Goal: Task Accomplishment & Management: Complete application form

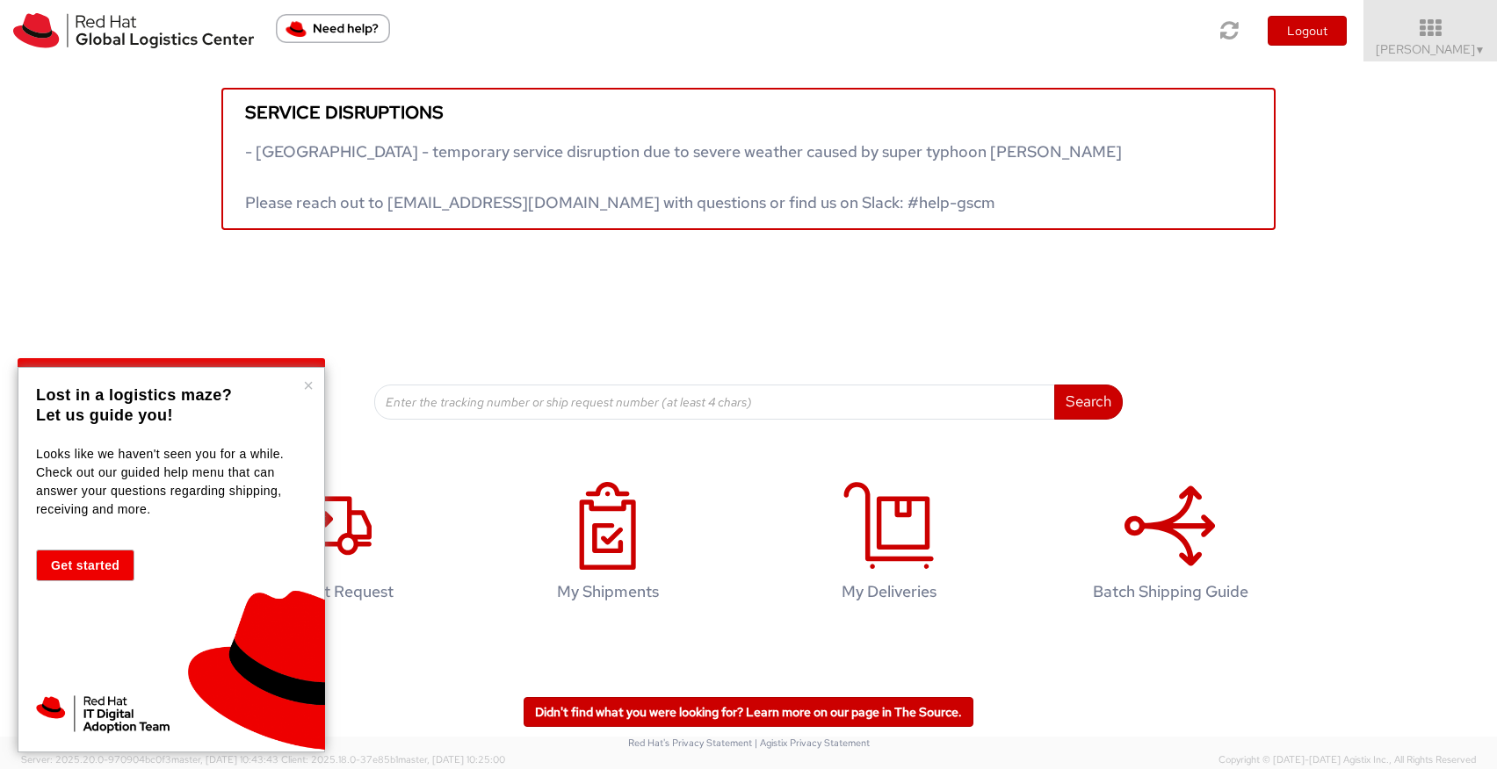
click at [314, 386] on div "× Lost in a logistics maze? Let us guide you! Looks like we haven't seen you fo…" at bounding box center [171, 560] width 307 height 386
click at [304, 377] on button "×" at bounding box center [308, 386] width 11 height 18
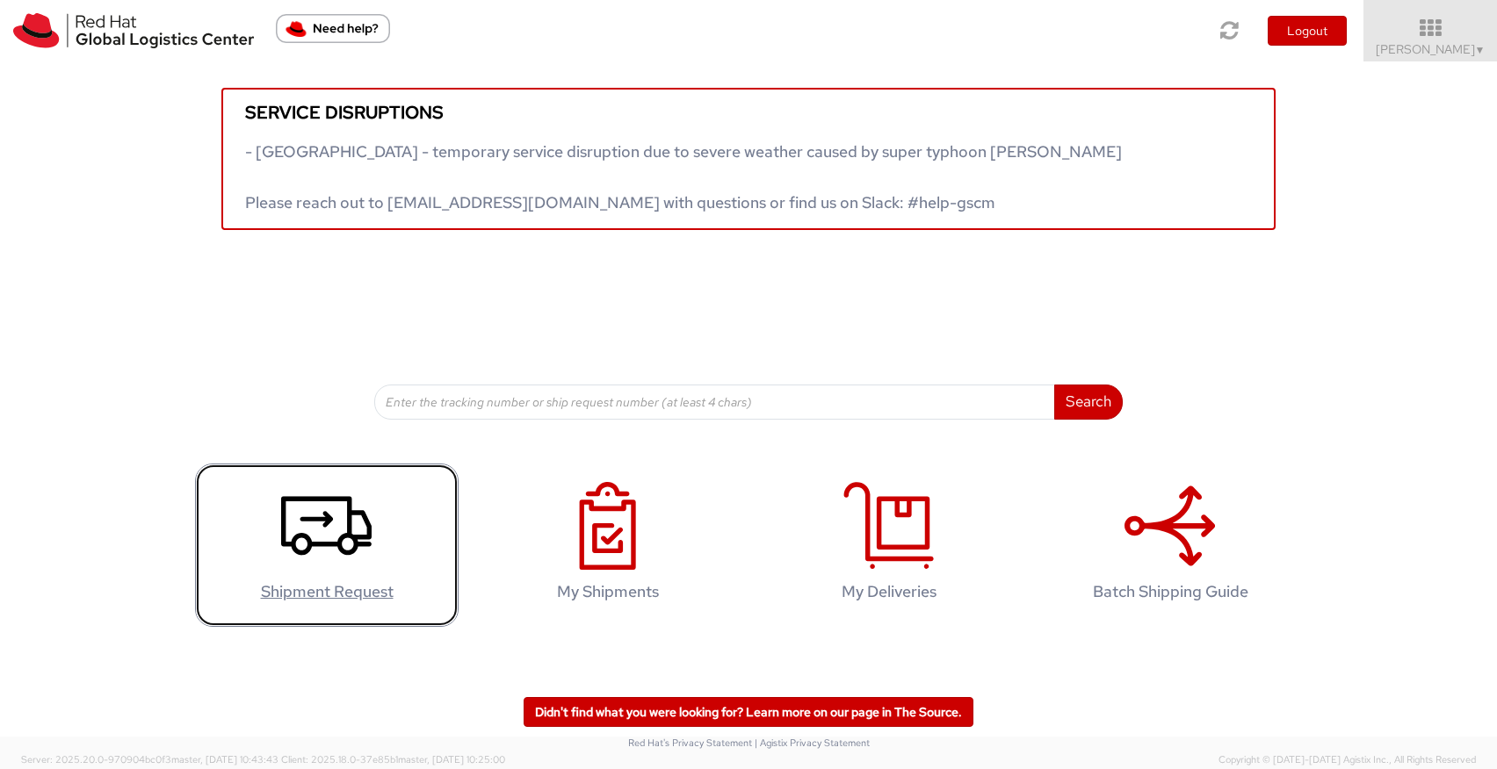
click at [379, 552] on link "Shipment Request" at bounding box center [326, 546] width 263 height 164
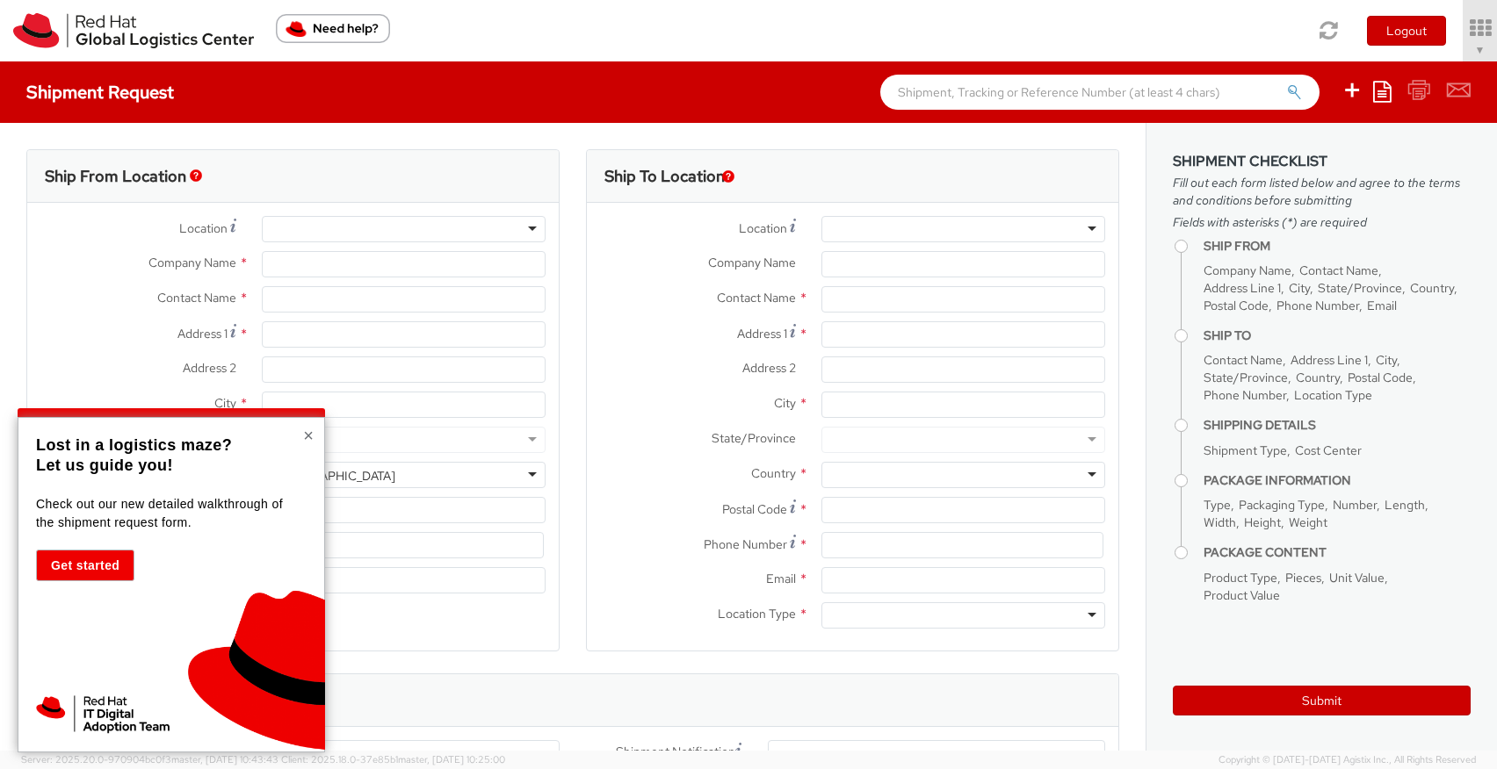
click at [309, 437] on button "×" at bounding box center [308, 436] width 11 height 18
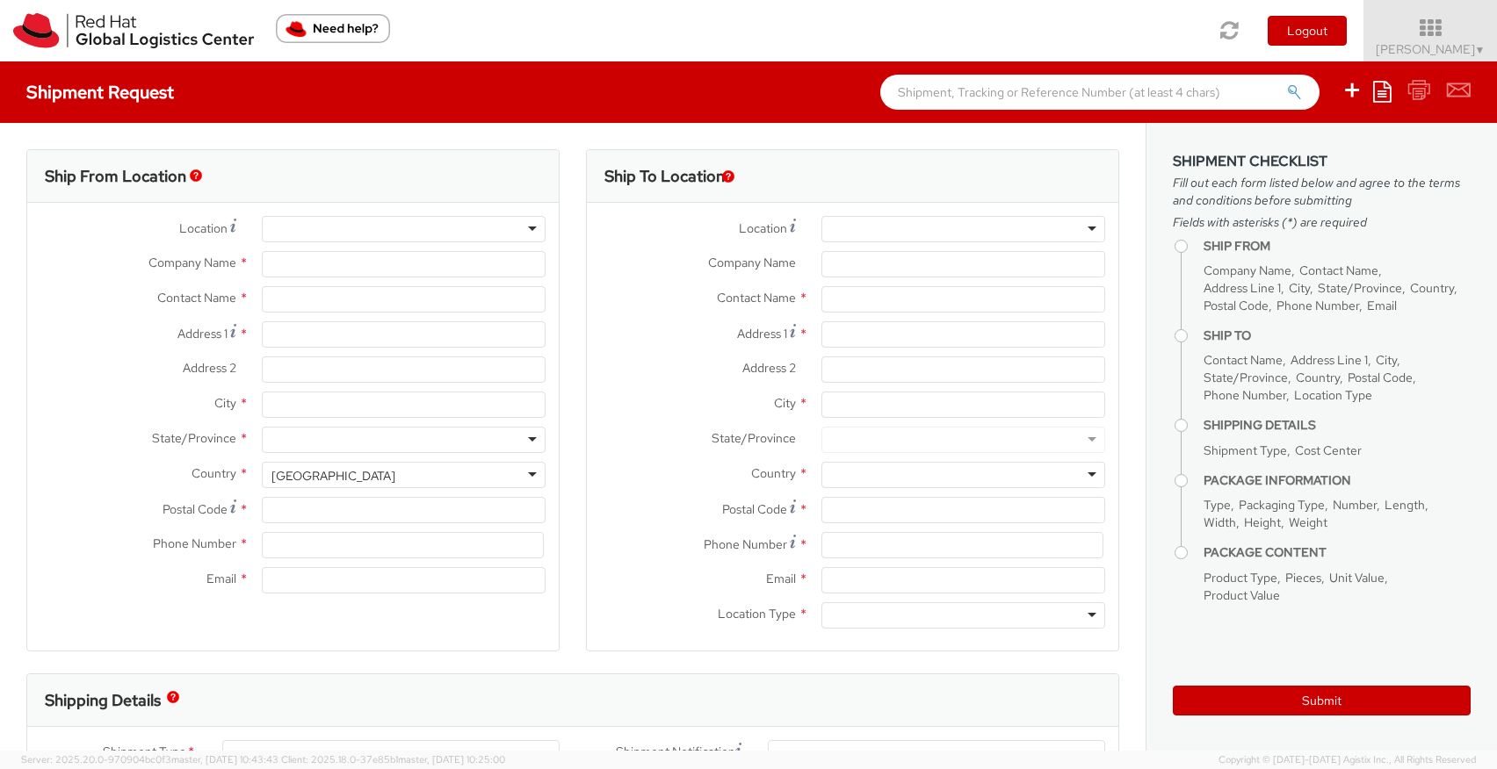
type input "Red Hat Limited"
type input "[PERSON_NAME]"
type input "[STREET_ADDRESS]"
type input "Kinsale Rd"
type input "[GEOGRAPHIC_DATA]"
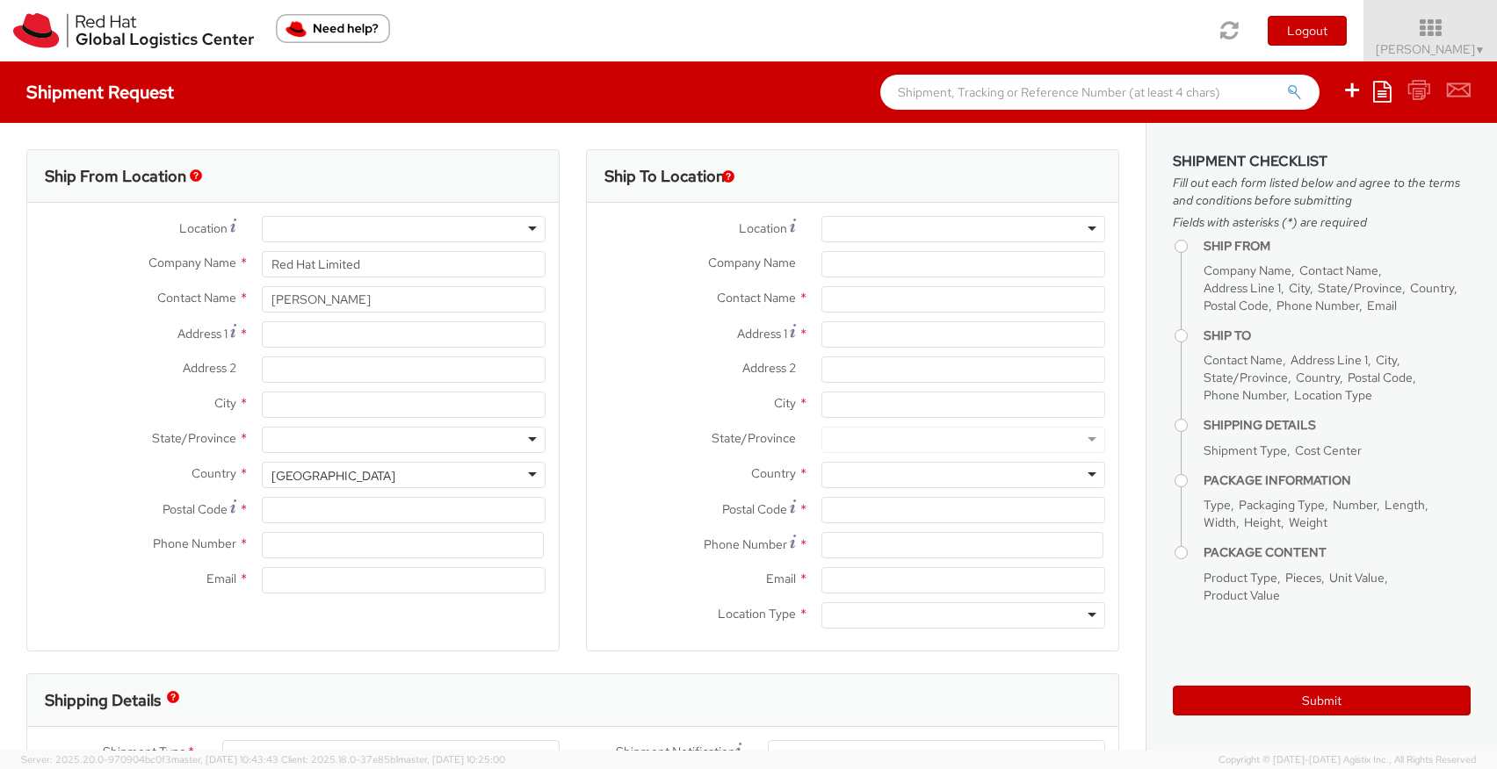
type input "T12 XR60"
type input "353 21 2303400"
type input "[EMAIL_ADDRESS][DOMAIN_NAME]"
select select "CM"
select select "KGS"
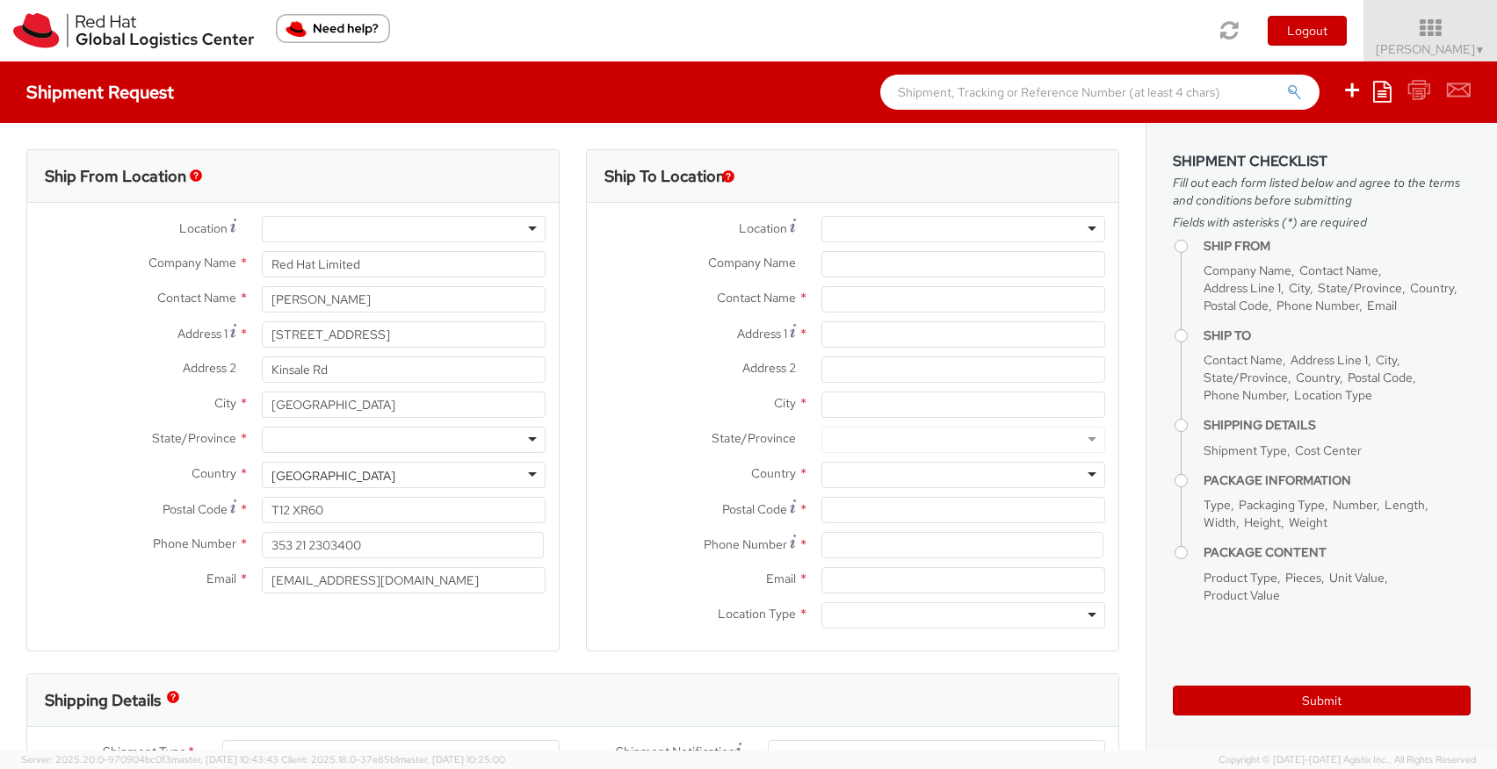
select select
select select "878"
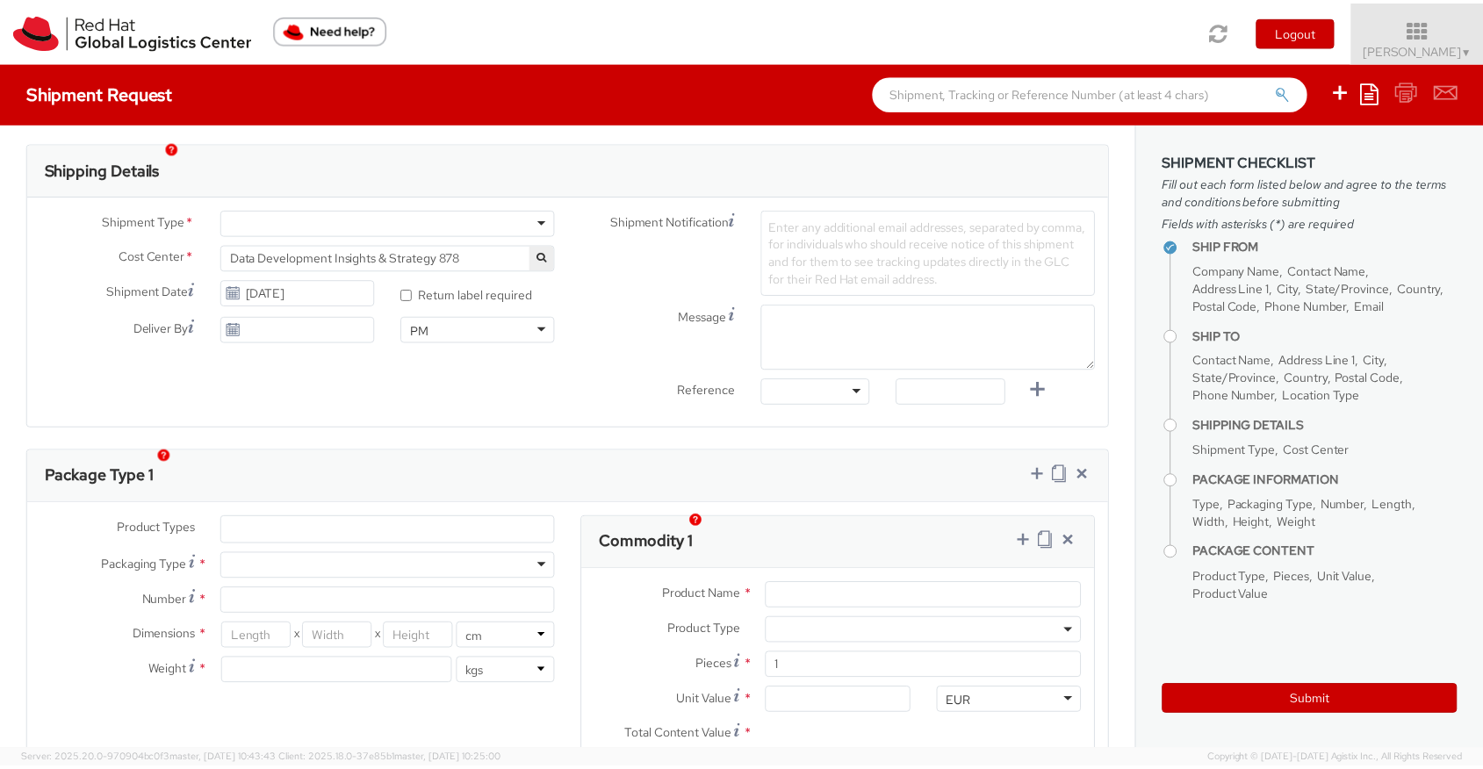
scroll to position [550, 0]
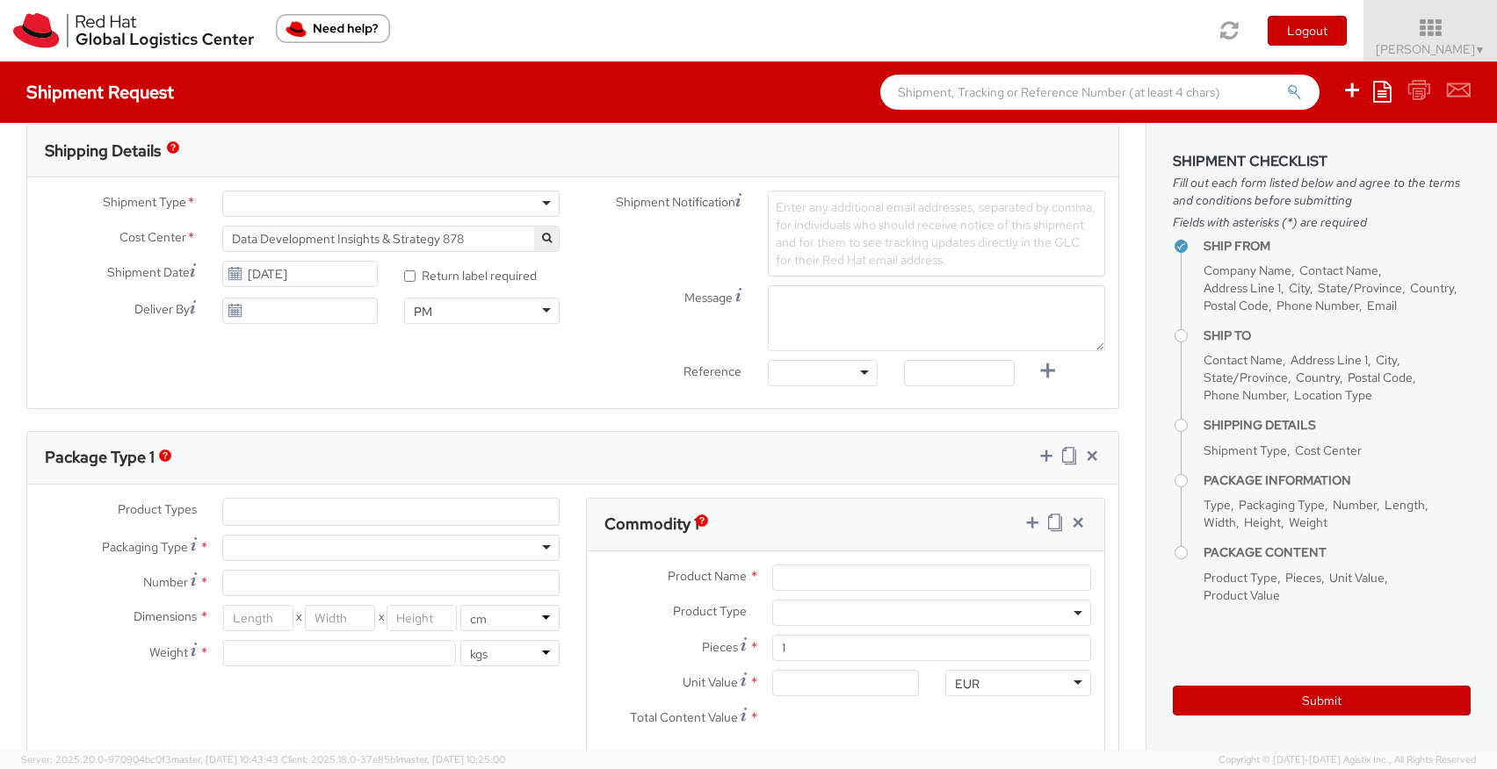
click at [302, 513] on ul at bounding box center [391, 512] width 336 height 26
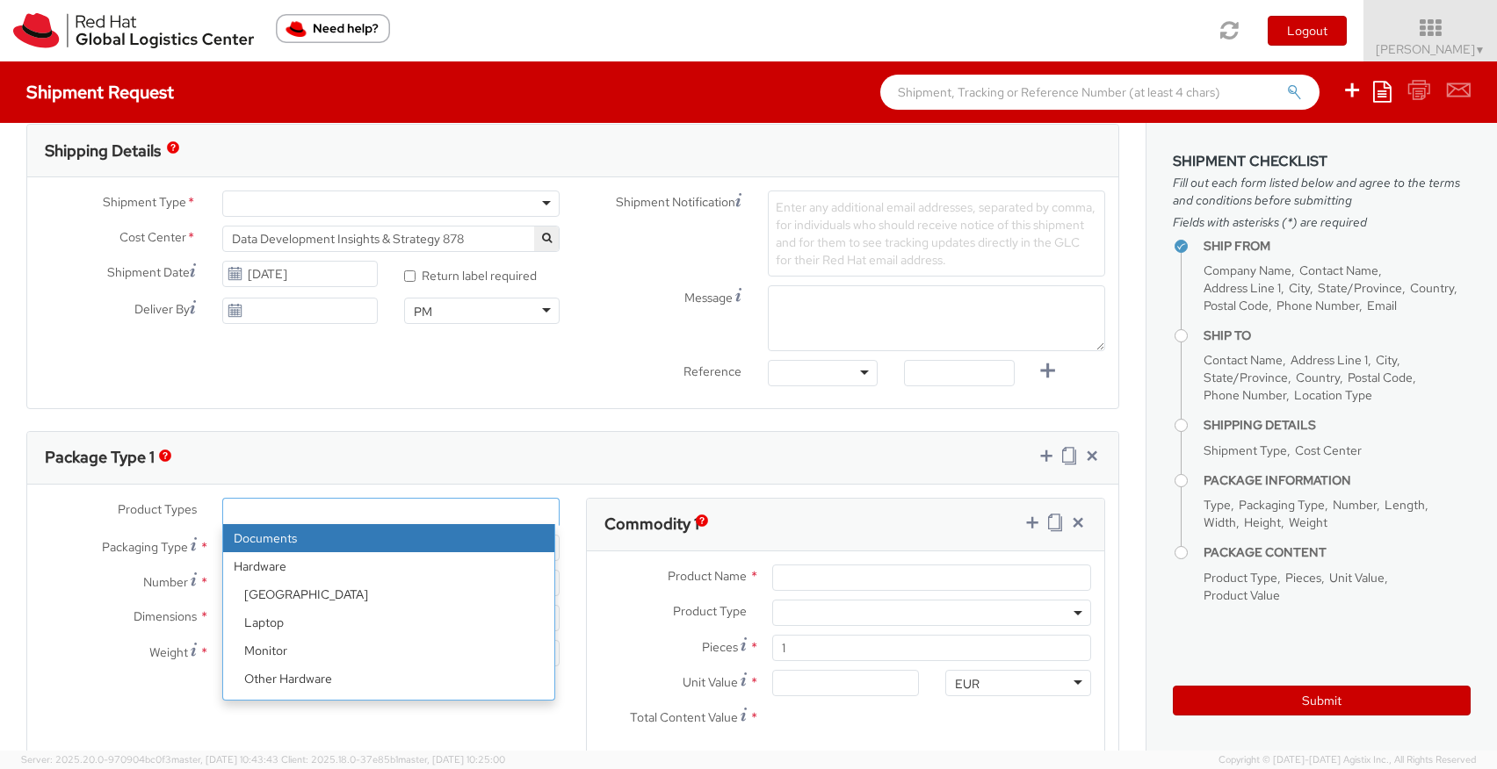
click at [302, 513] on ul at bounding box center [391, 512] width 336 height 26
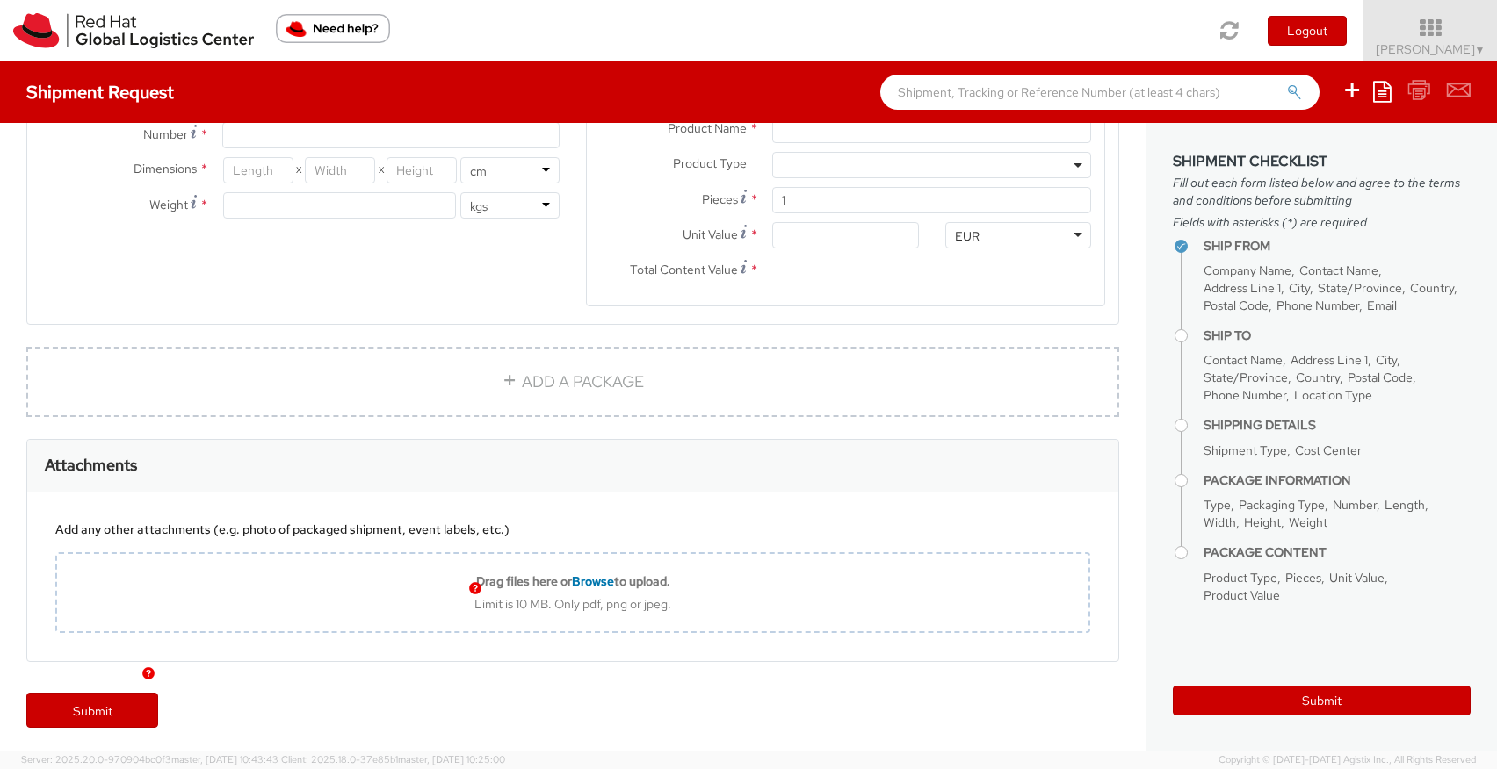
scroll to position [0, 0]
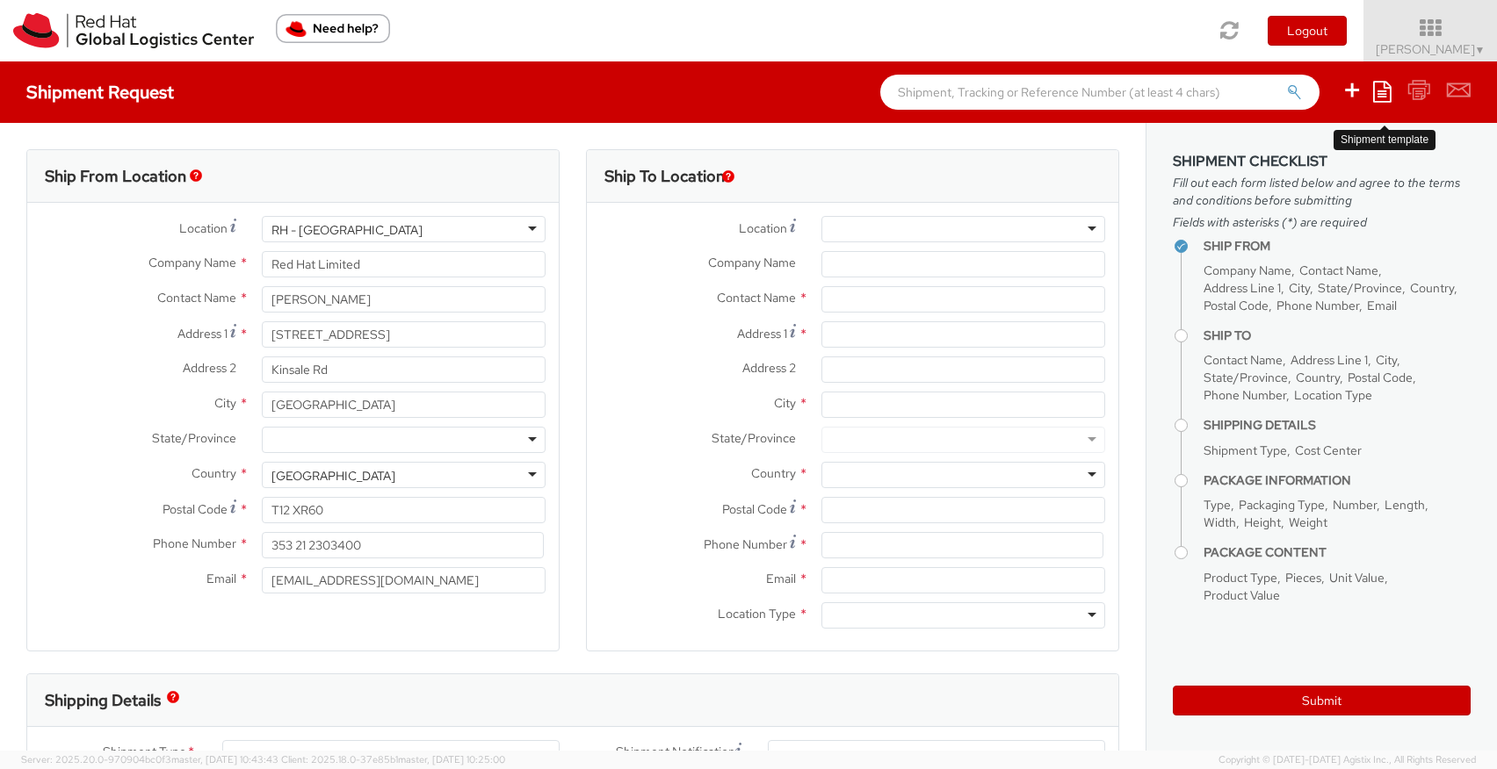
click at [1381, 97] on icon at bounding box center [1382, 91] width 18 height 21
click at [316, 29] on img "Need help?" at bounding box center [333, 28] width 114 height 29
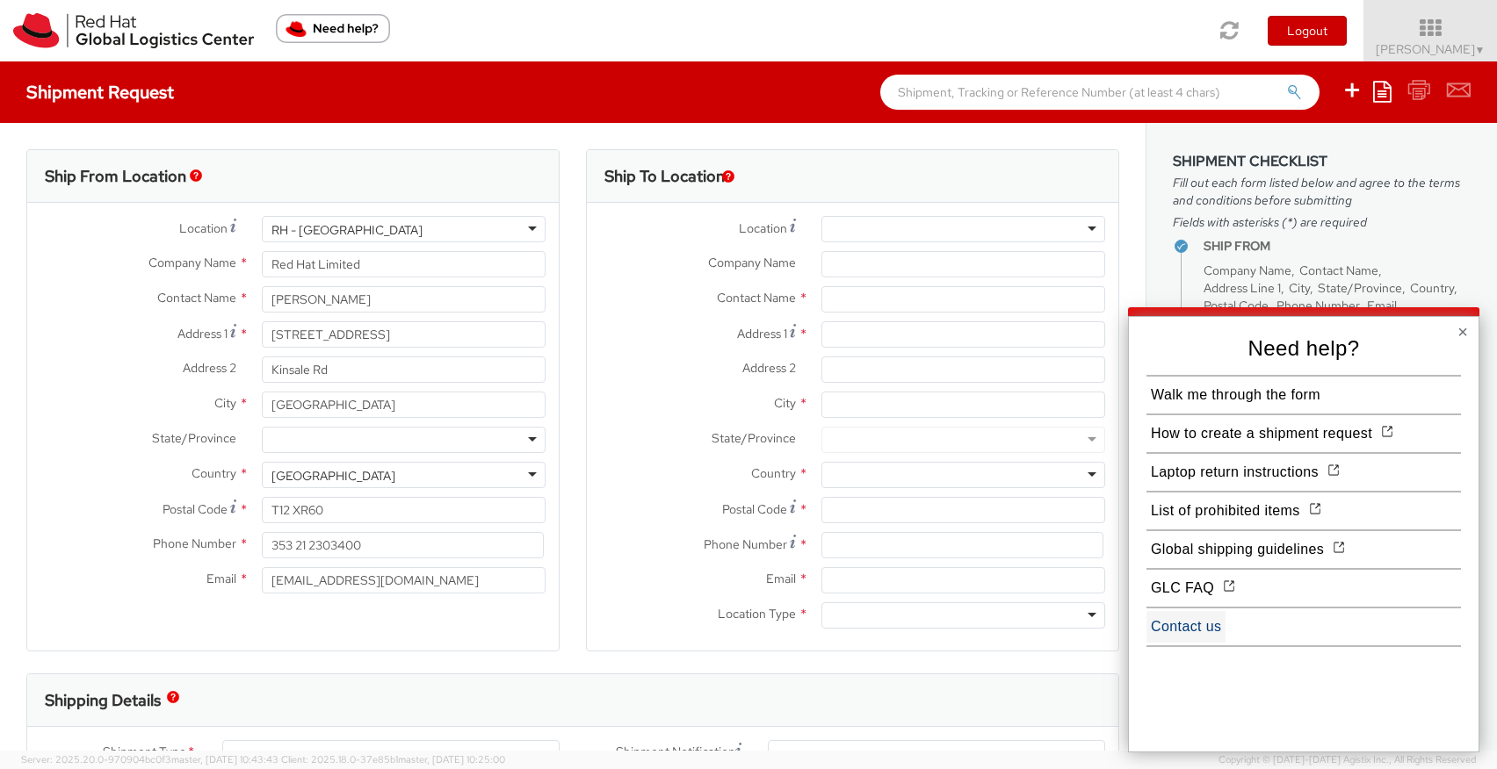
click at [1194, 639] on button "Contact us" at bounding box center [1185, 627] width 79 height 32
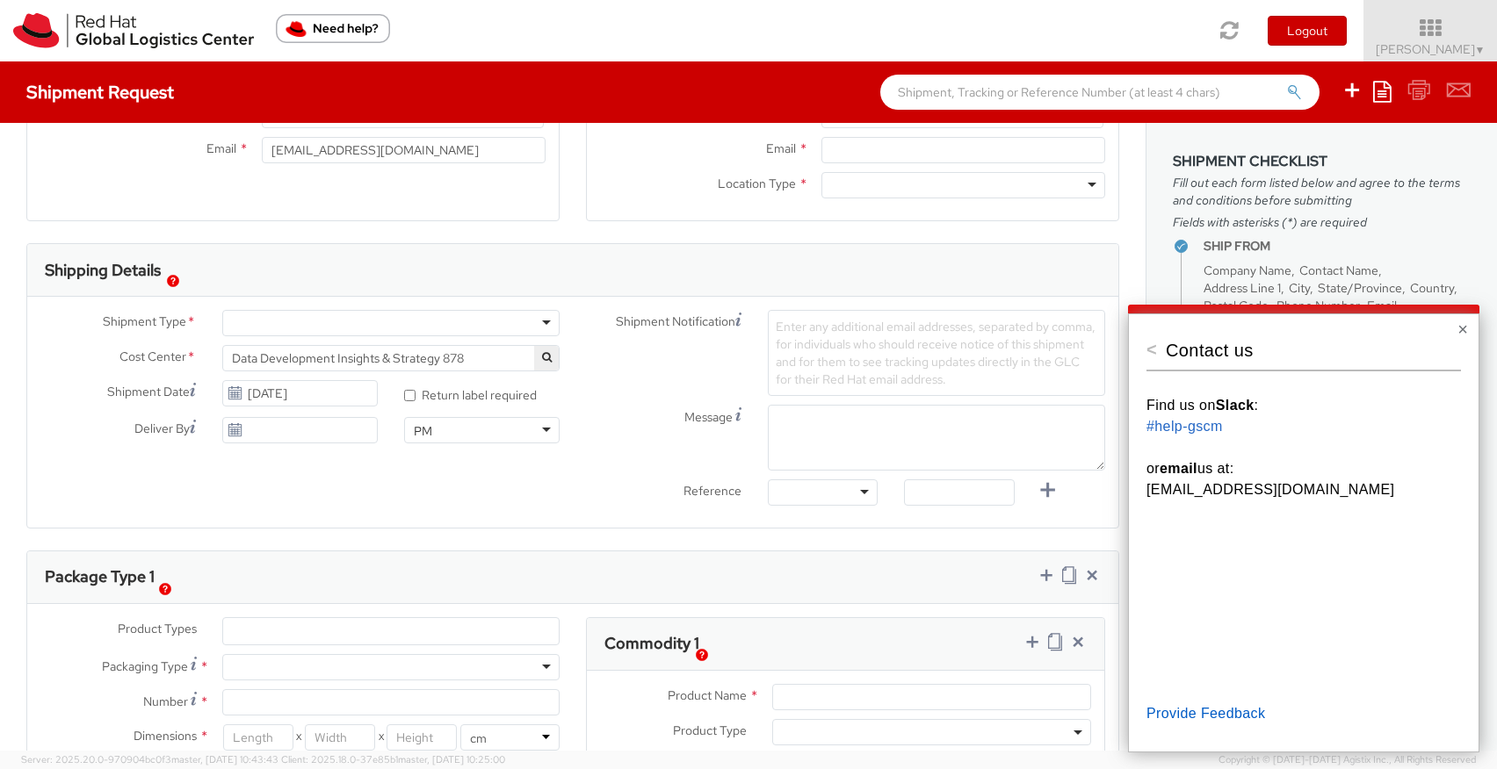
scroll to position [415, 0]
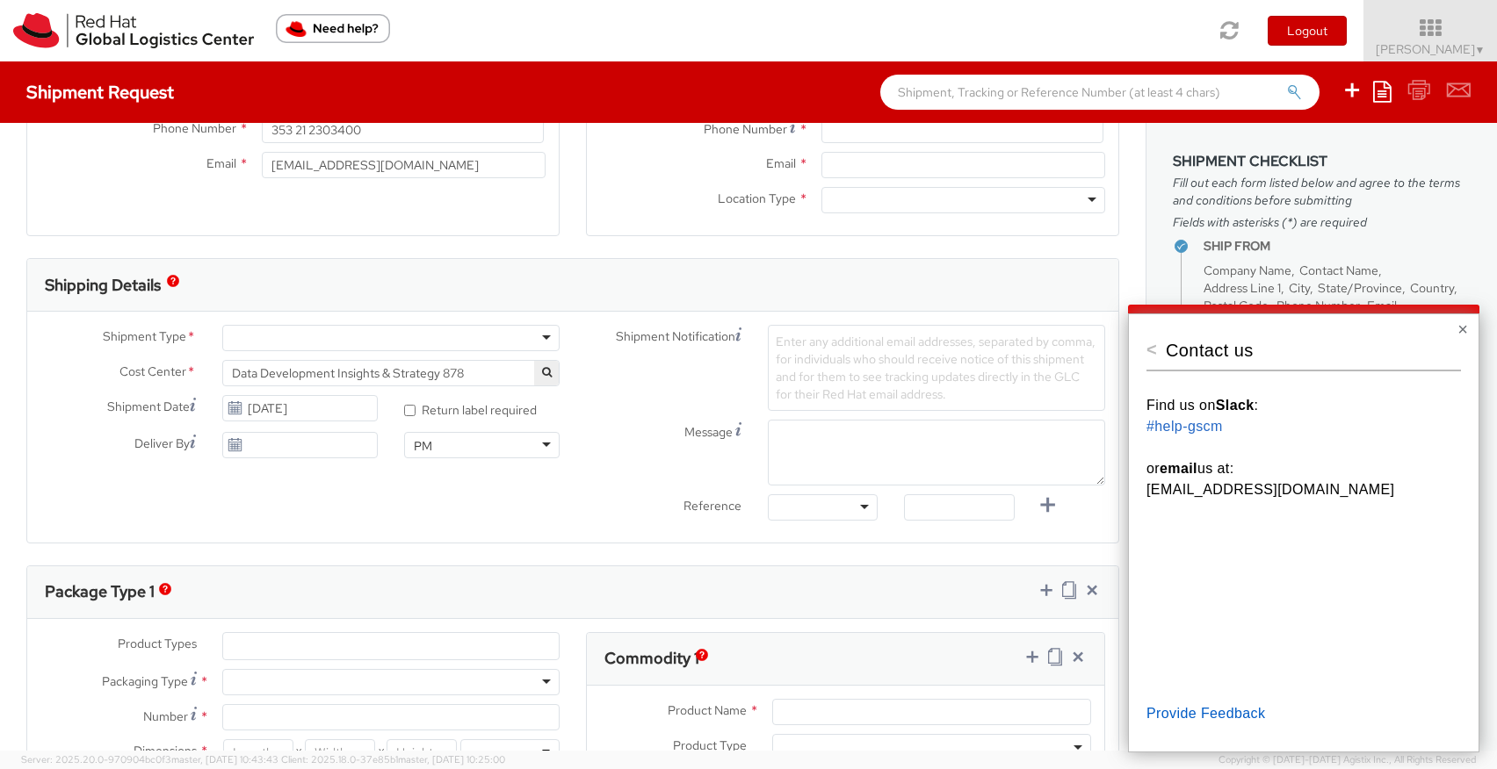
click at [158, 287] on h3 "Shipping Details" at bounding box center [103, 286] width 116 height 18
click at [172, 285] on img "button" at bounding box center [173, 281] width 12 height 12
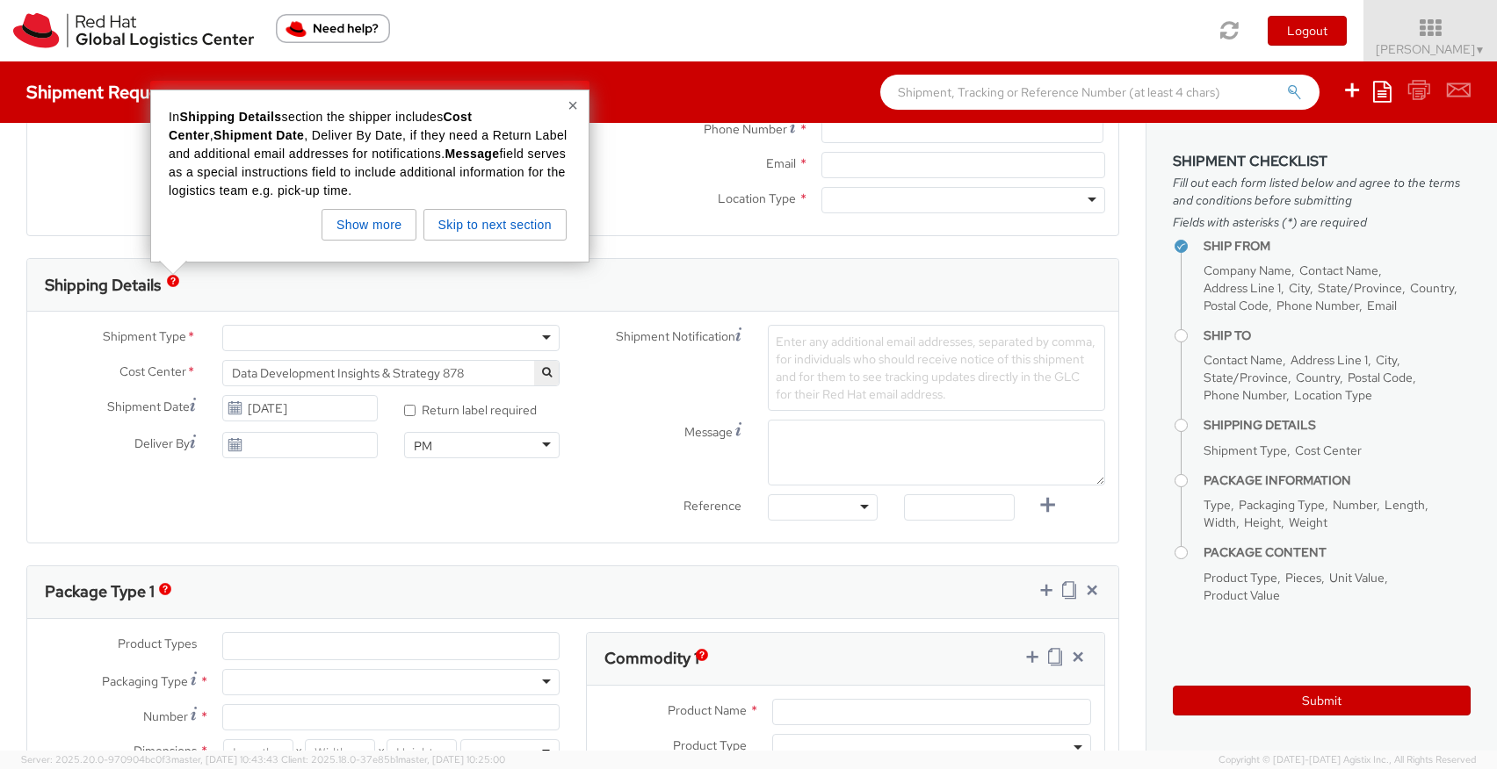
click at [172, 285] on img "button" at bounding box center [173, 281] width 12 height 12
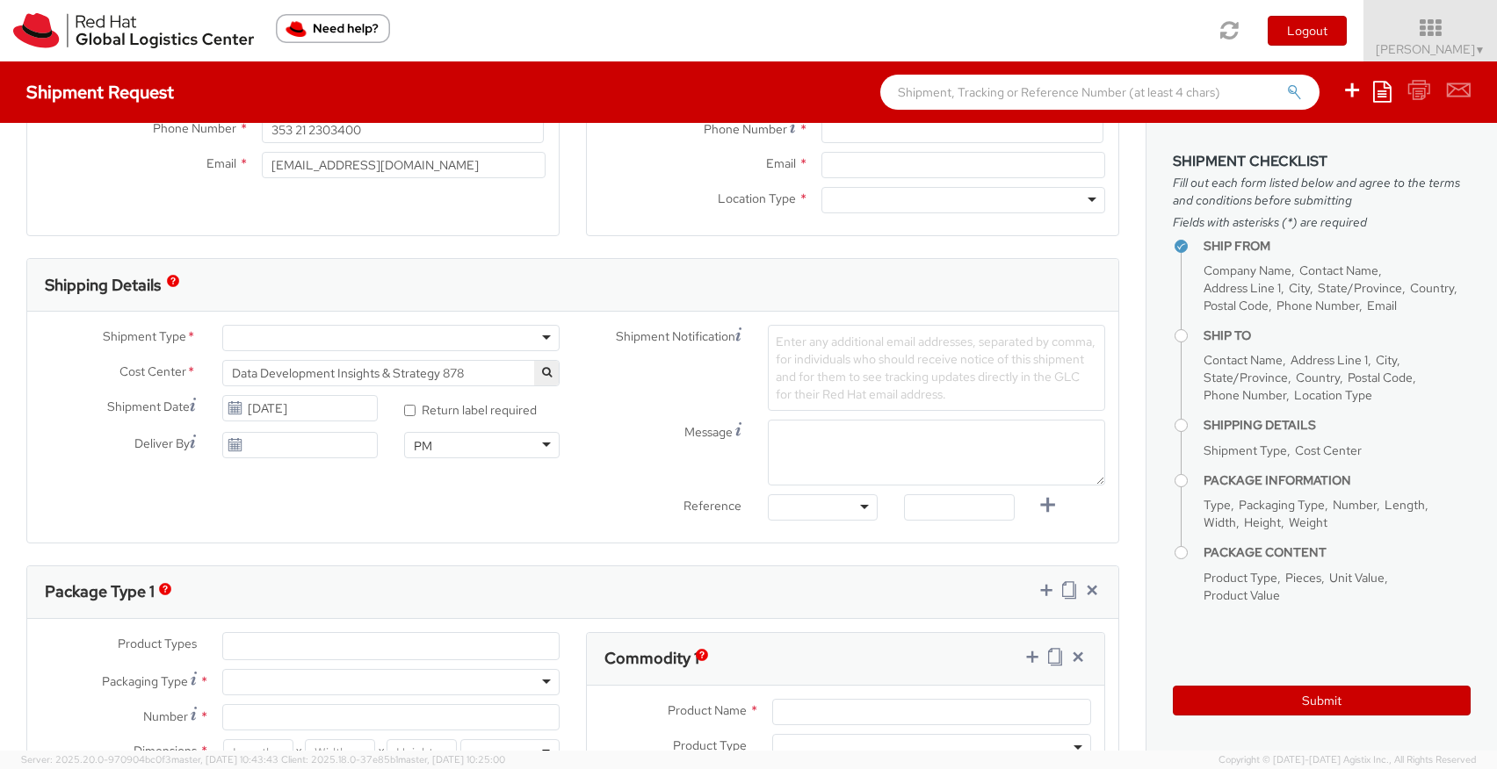
click at [343, 23] on img "Need help?" at bounding box center [333, 28] width 114 height 29
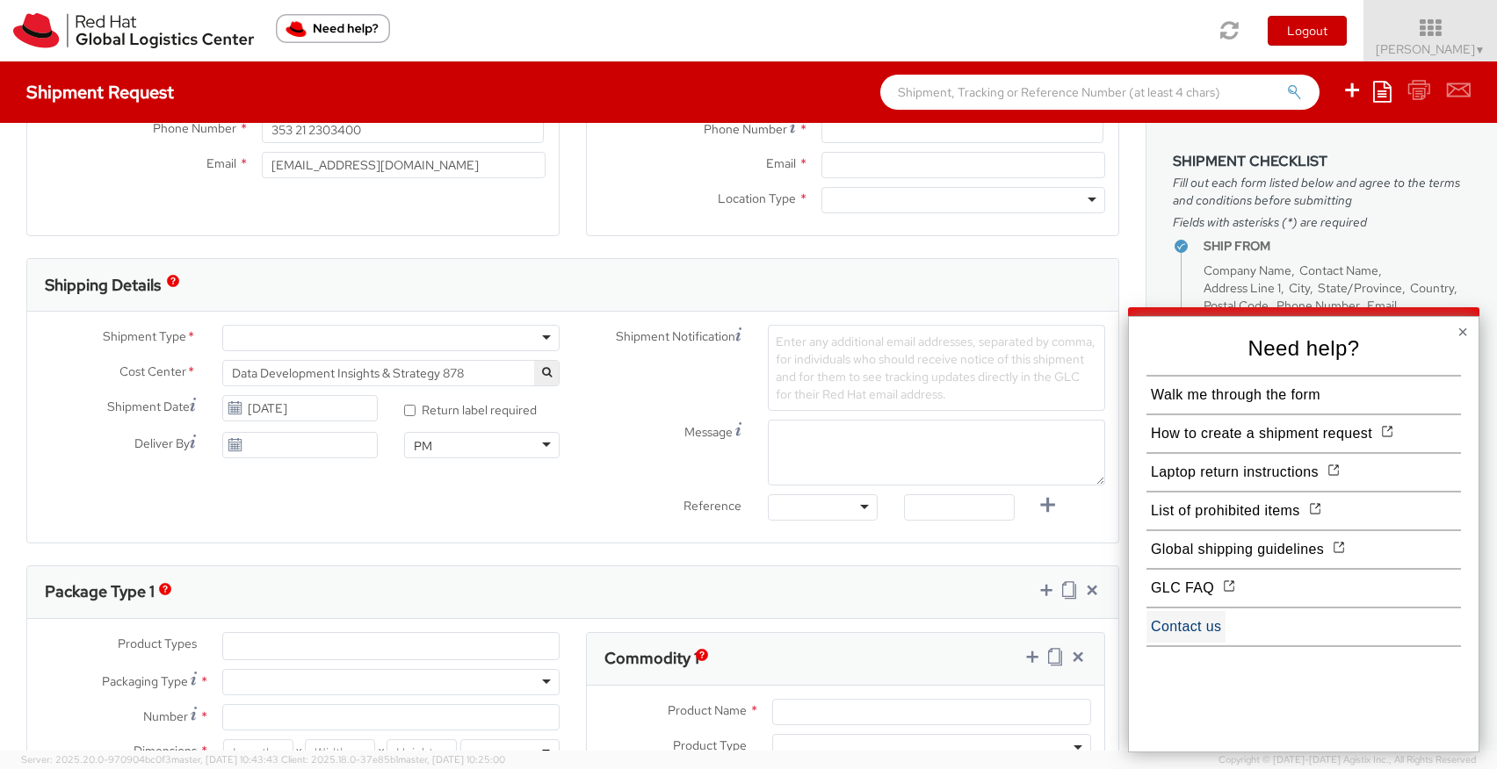
click at [1170, 627] on button "Contact us" at bounding box center [1185, 627] width 79 height 32
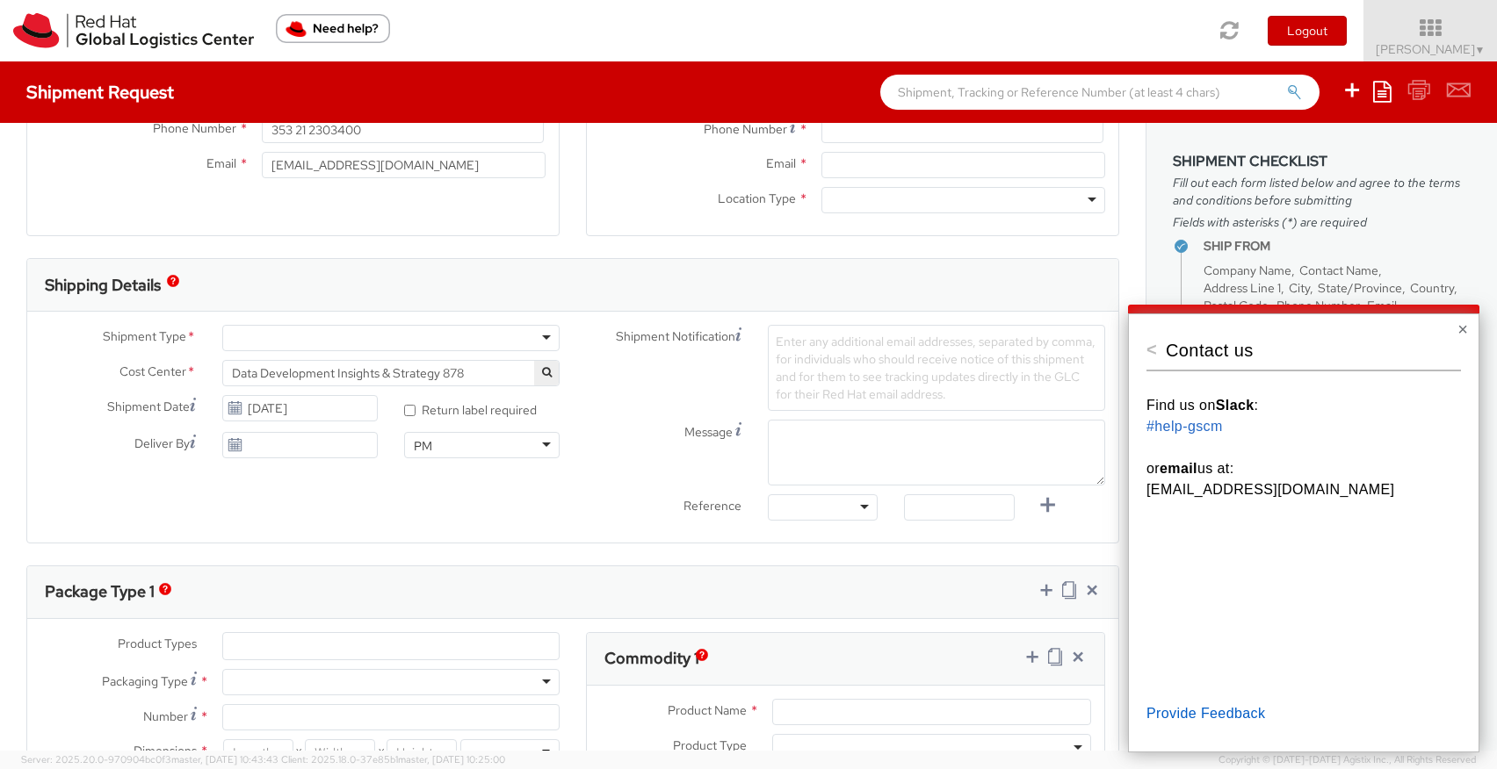
click at [1143, 350] on div "< Contact us Find us on Slack : #help-gscm or email us at: [EMAIL_ADDRESS][DOMA…" at bounding box center [1303, 533] width 351 height 439
click at [1149, 351] on button "<" at bounding box center [1151, 350] width 11 height 18
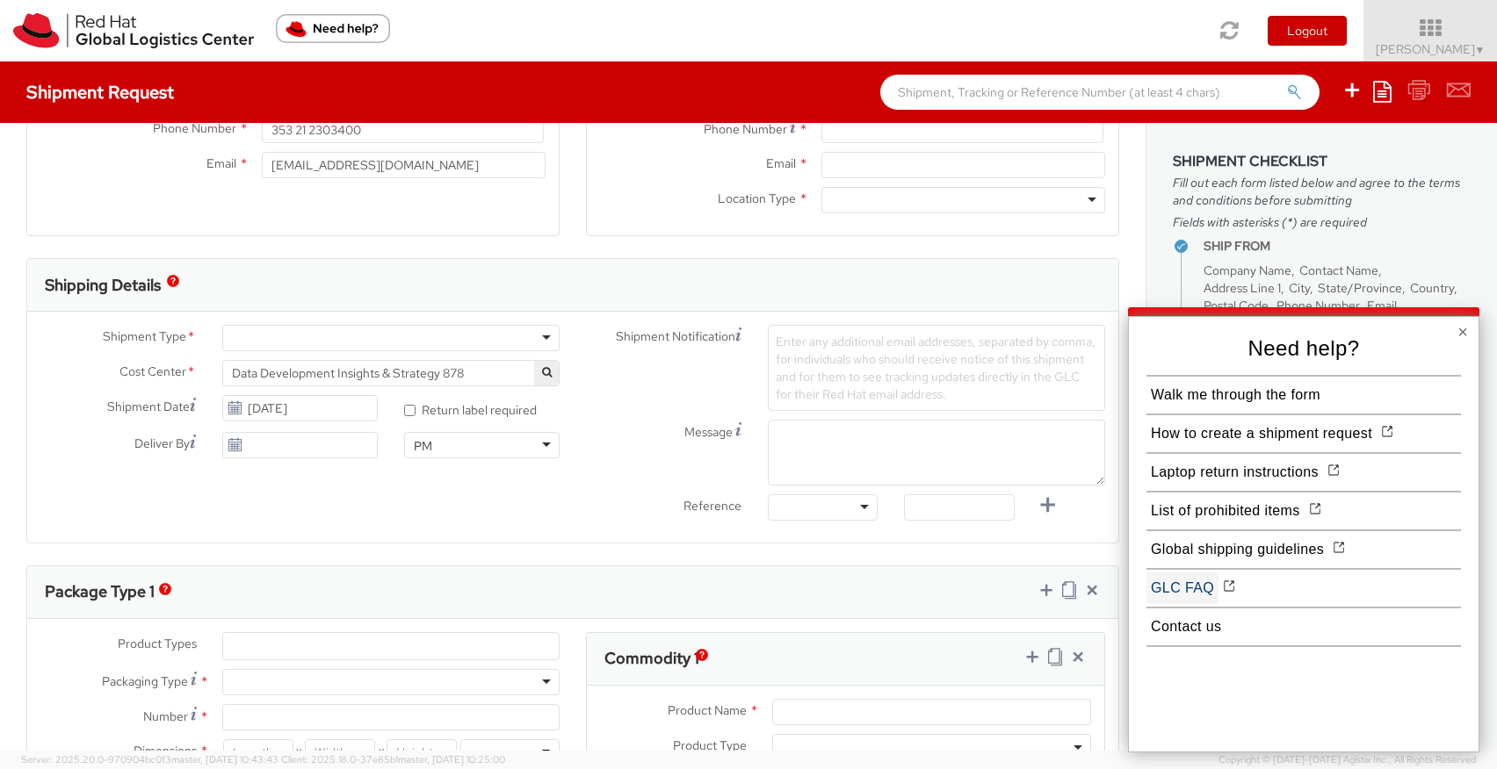
click at [1199, 581] on button "GLC FAQ" at bounding box center [1182, 589] width 72 height 32
click at [1176, 620] on button "Contact us" at bounding box center [1185, 627] width 79 height 32
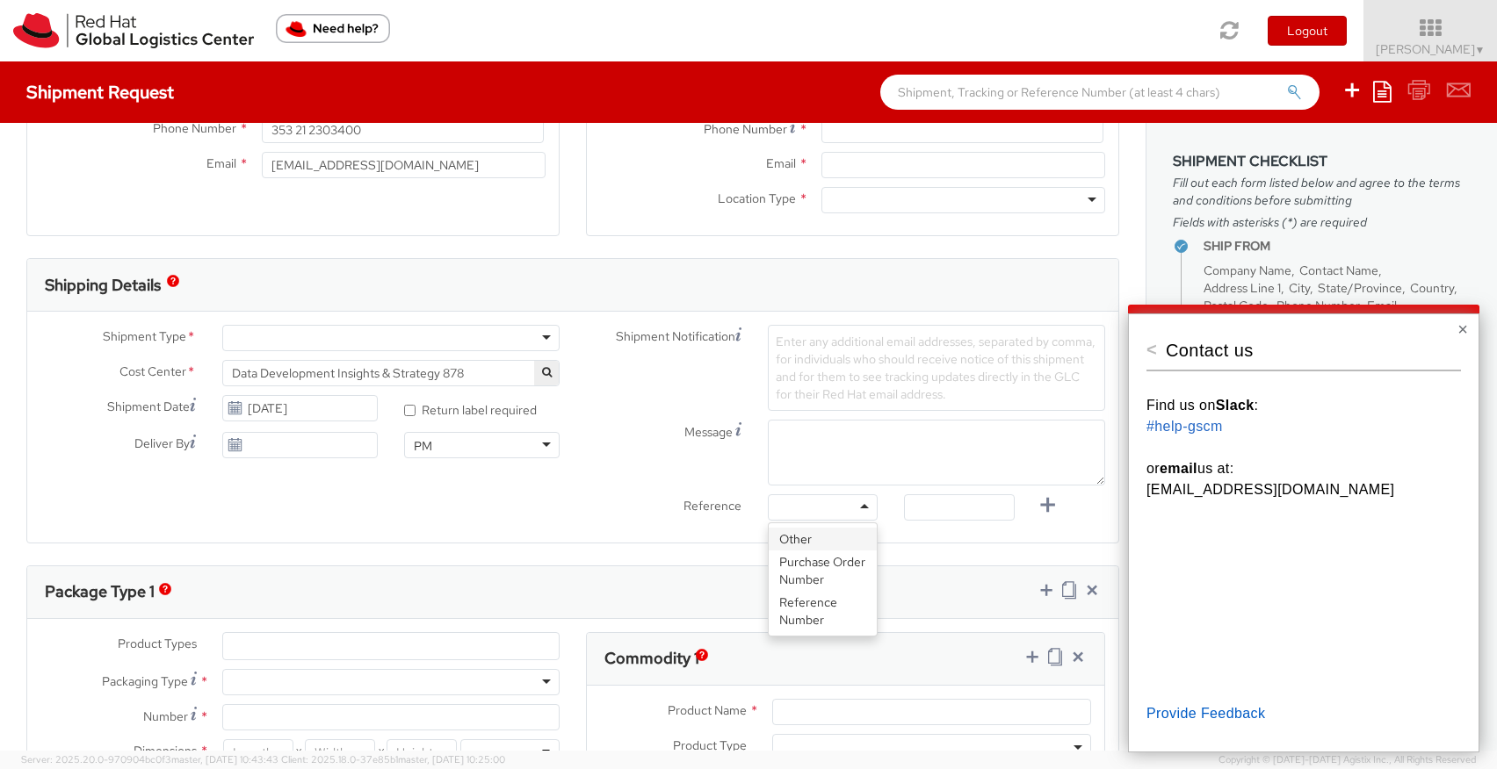
click at [837, 498] on div at bounding box center [823, 507] width 110 height 26
click at [682, 522] on div "Reference Other Purchase Order Number Reference Number" at bounding box center [845, 511] width 545 height 35
